Goal: Navigation & Orientation: Find specific page/section

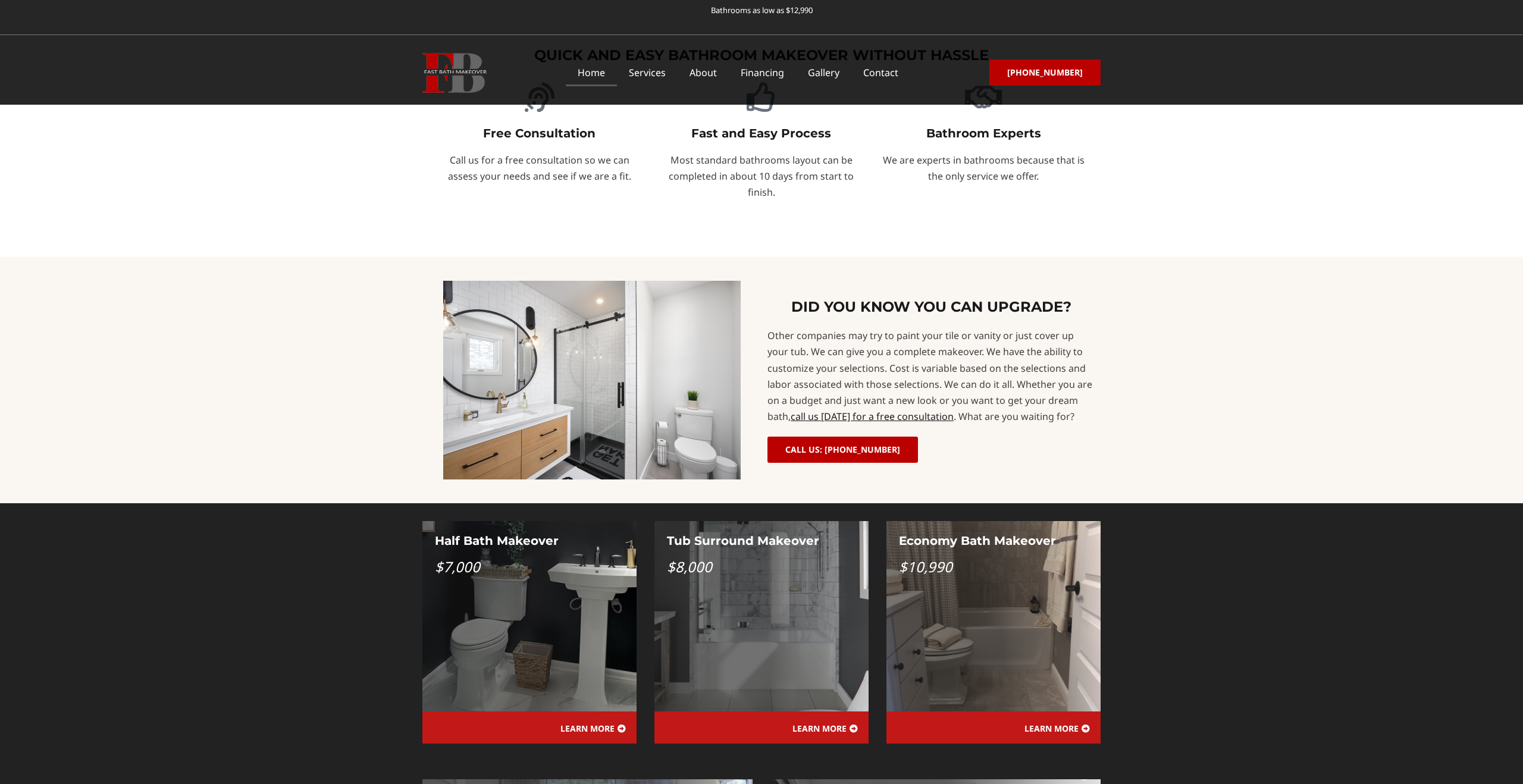
scroll to position [785, 0]
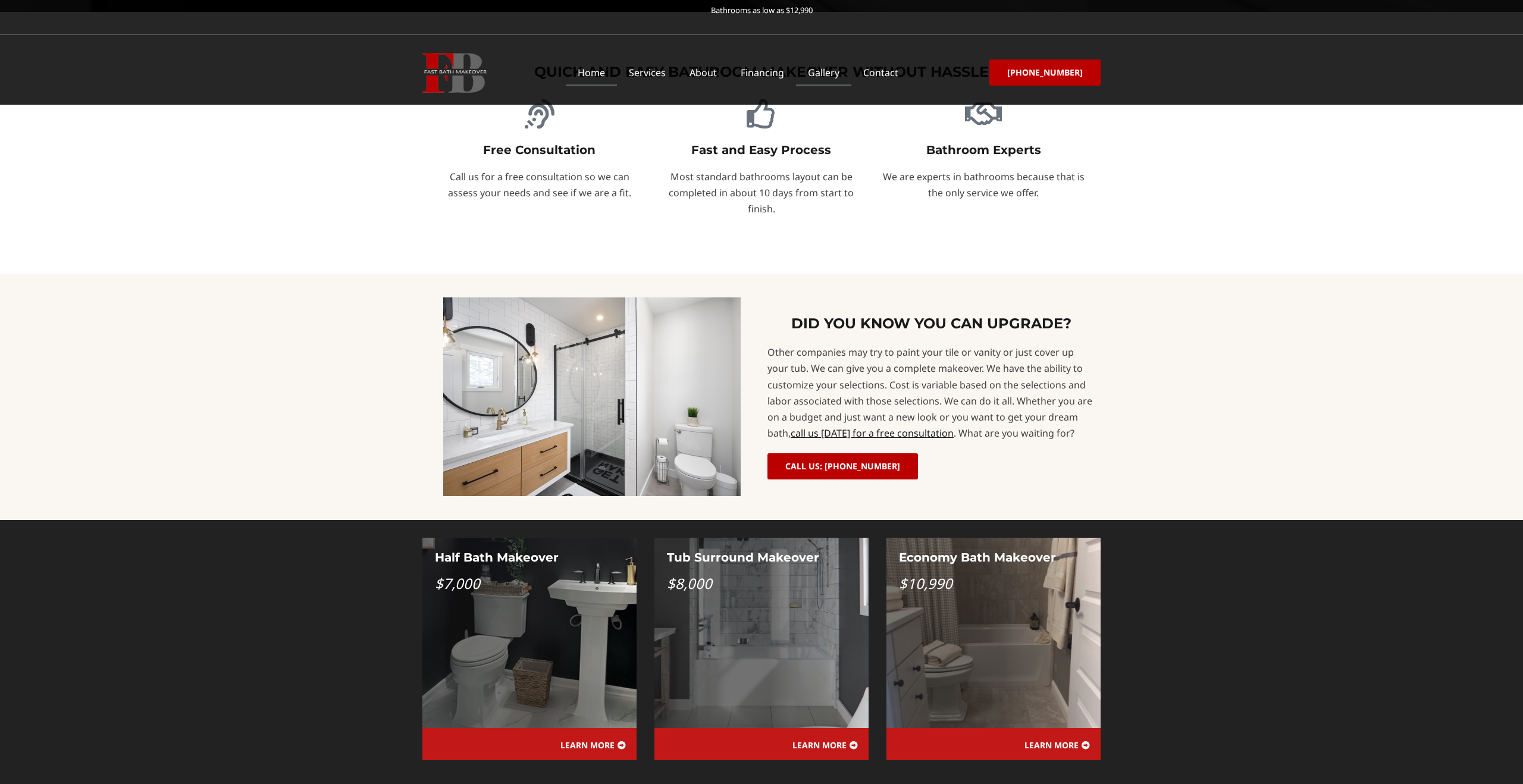
click at [844, 76] on link "Gallery" at bounding box center [824, 72] width 55 height 27
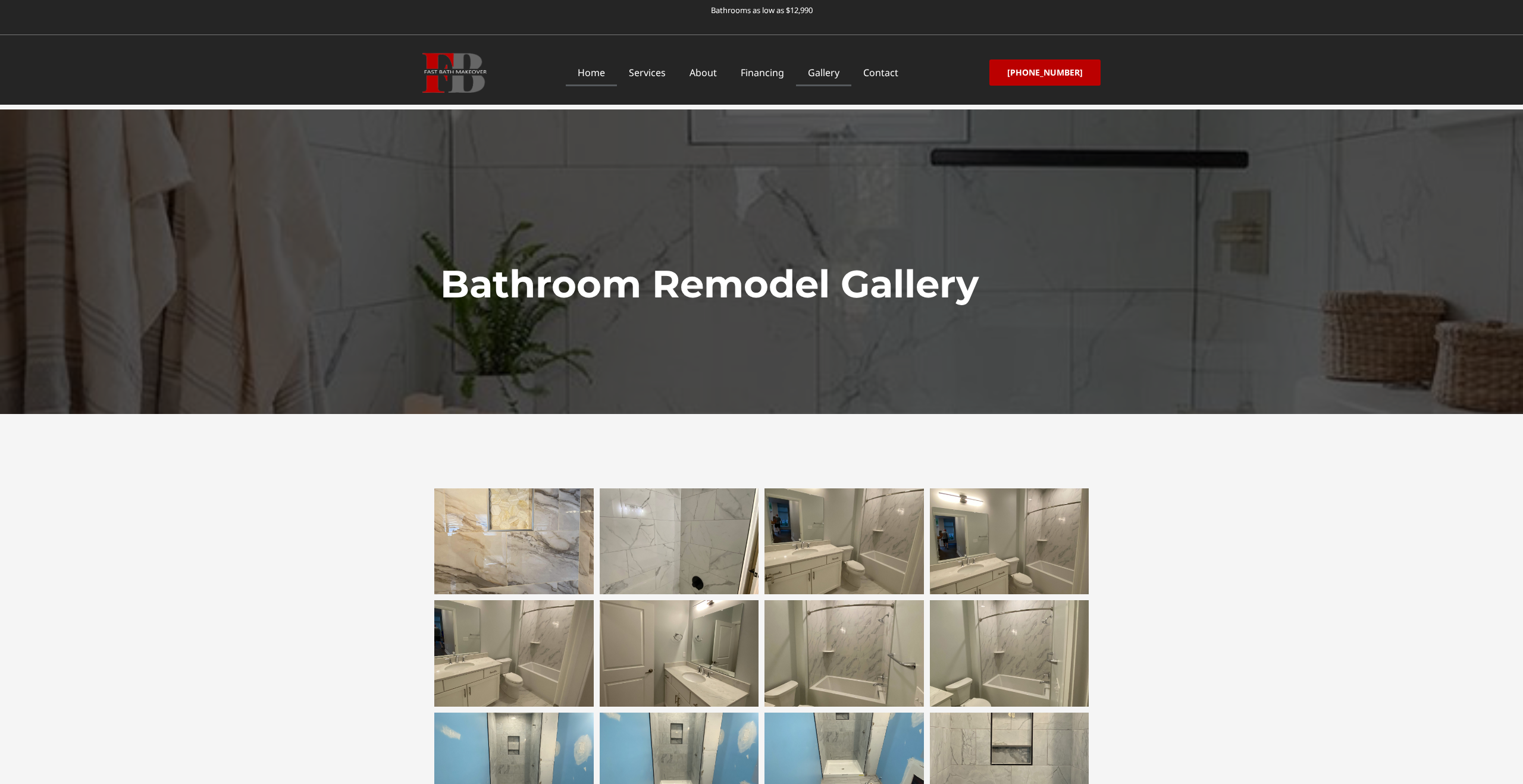
click at [609, 73] on link "Home" at bounding box center [592, 72] width 51 height 27
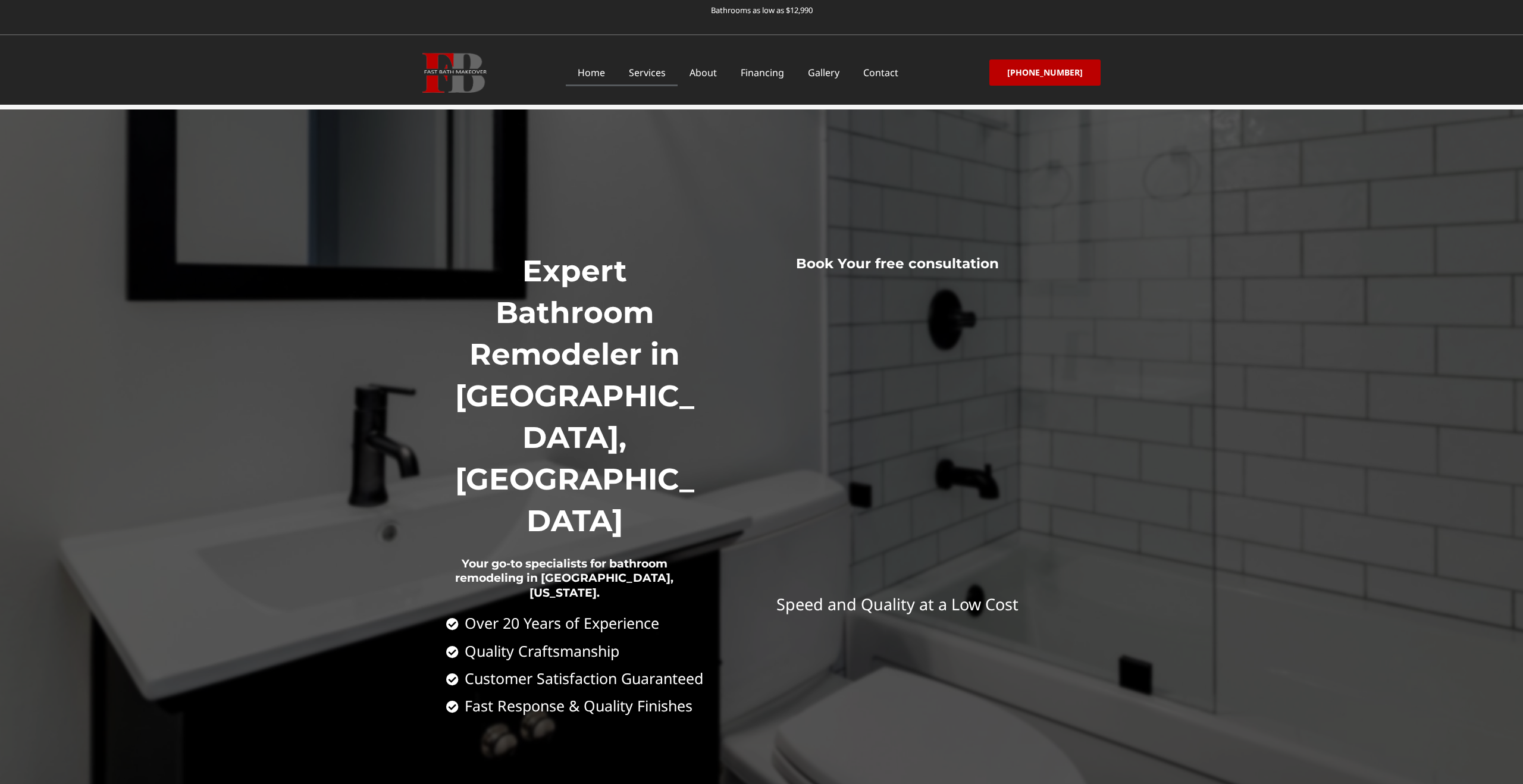
click at [662, 75] on link "Services" at bounding box center [647, 72] width 61 height 27
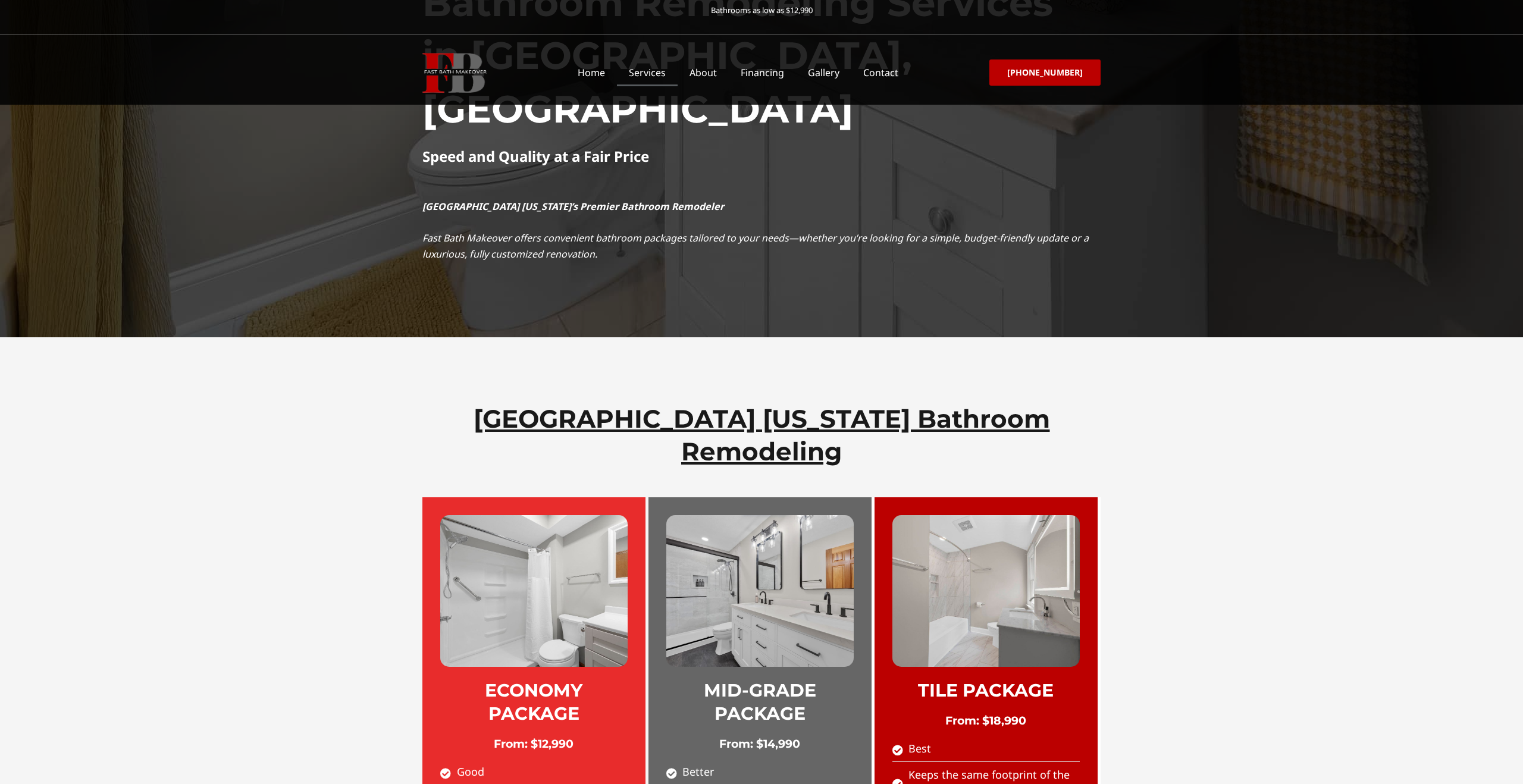
scroll to position [233, 0]
